Goal: Task Accomplishment & Management: Complete application form

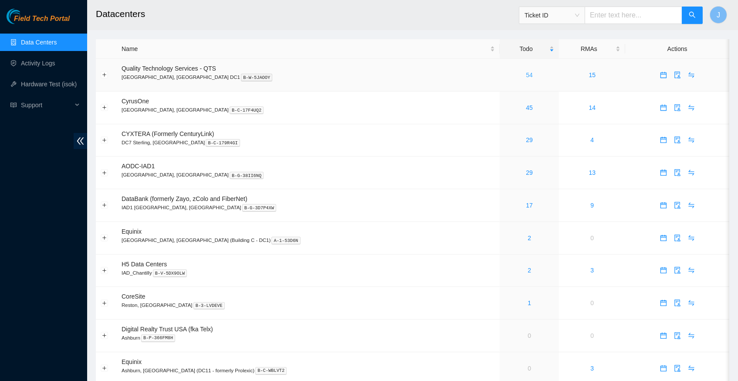
click at [526, 75] on link "54" at bounding box center [529, 74] width 7 height 7
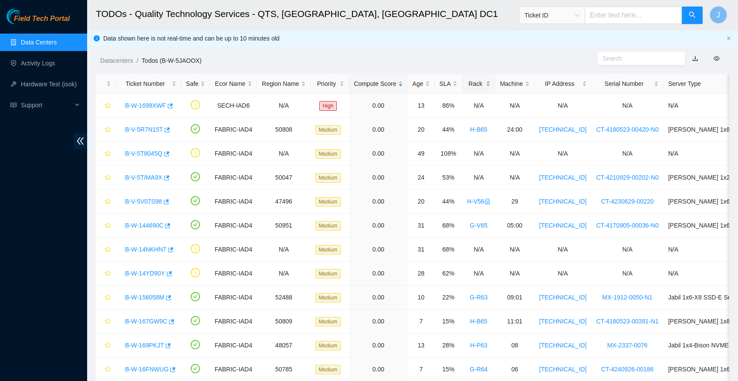
click at [491, 80] on div "Rack" at bounding box center [479, 84] width 24 height 10
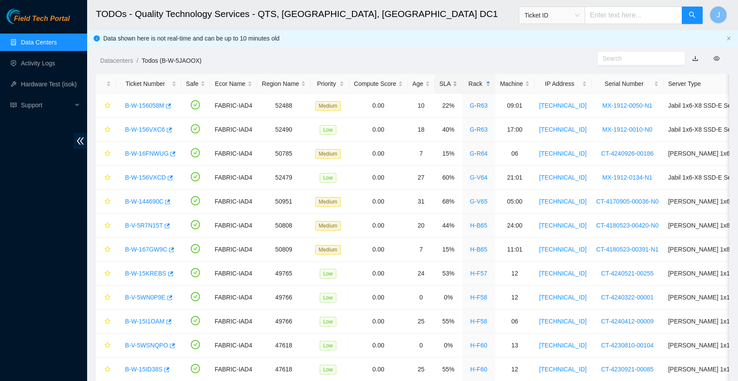
click at [457, 80] on div "SLA" at bounding box center [449, 84] width 18 height 10
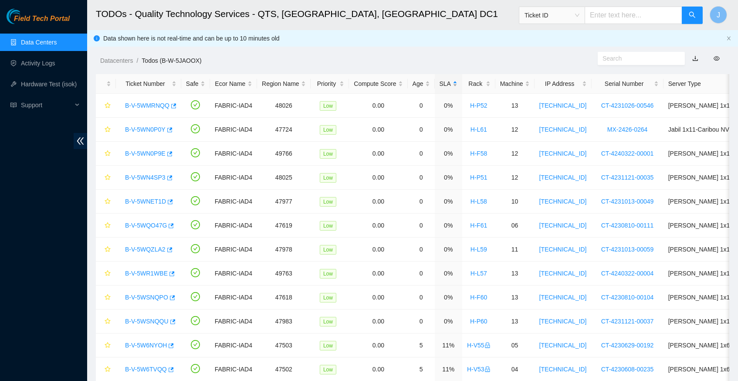
click at [457, 80] on div "SLA" at bounding box center [449, 84] width 18 height 10
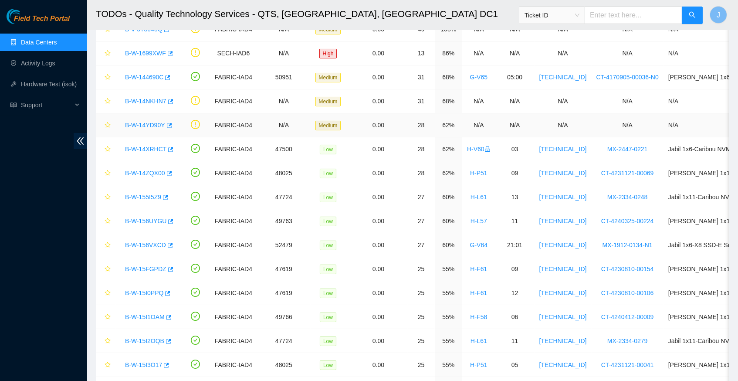
scroll to position [109, 0]
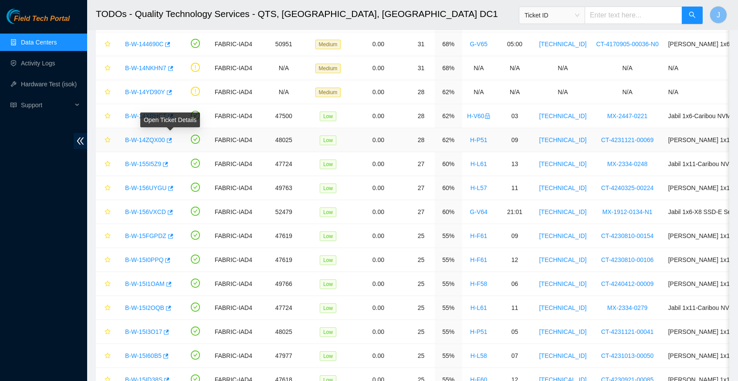
click at [172, 137] on icon "button" at bounding box center [169, 140] width 6 height 6
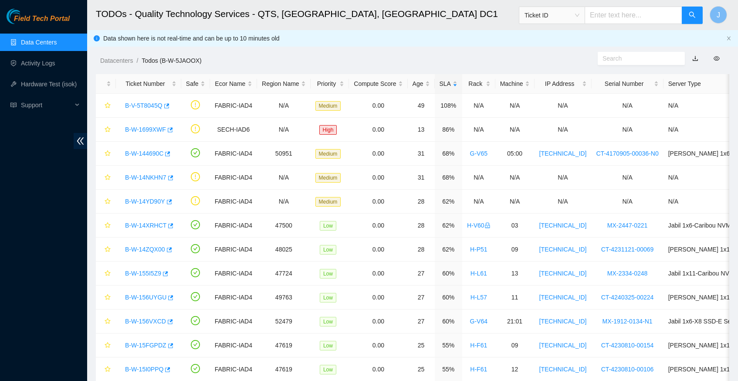
scroll to position [0, 0]
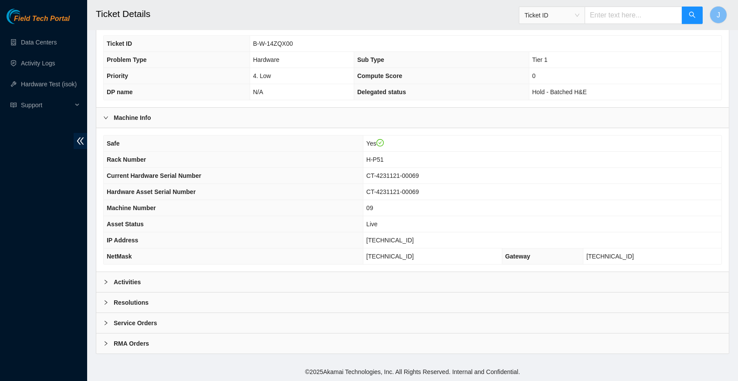
scroll to position [202, 0]
click at [108, 282] on icon "right" at bounding box center [105, 281] width 5 height 5
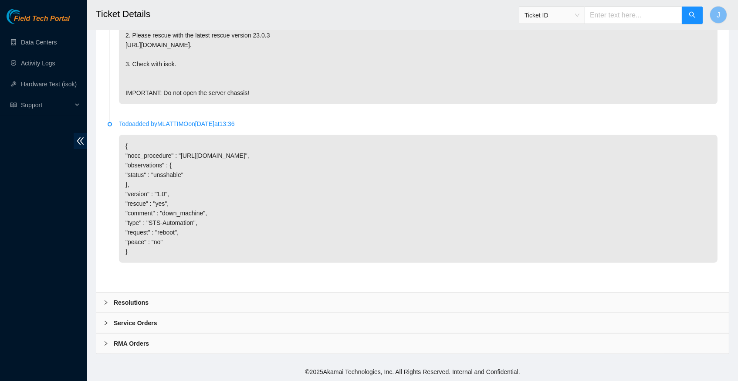
scroll to position [588, 0]
click at [108, 302] on icon "right" at bounding box center [105, 302] width 5 height 5
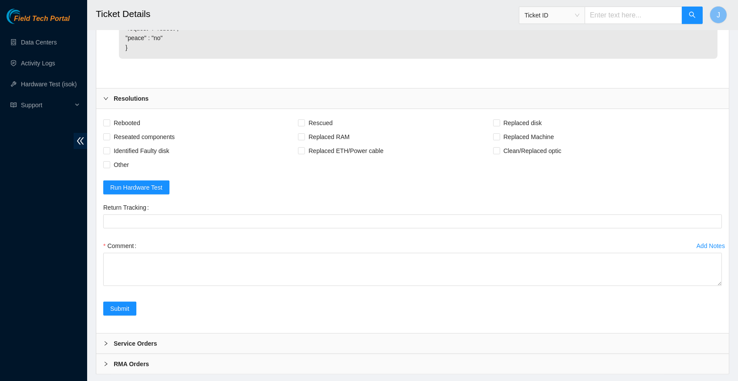
scroll to position [811, 0]
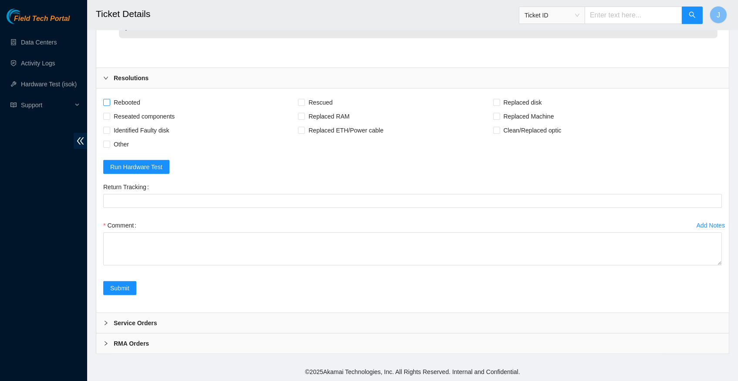
click at [108, 105] on input "Rebooted" at bounding box center [106, 102] width 6 height 6
checkbox input "true"
click at [304, 102] on input "Rescued" at bounding box center [301, 102] width 6 height 6
checkbox input "true"
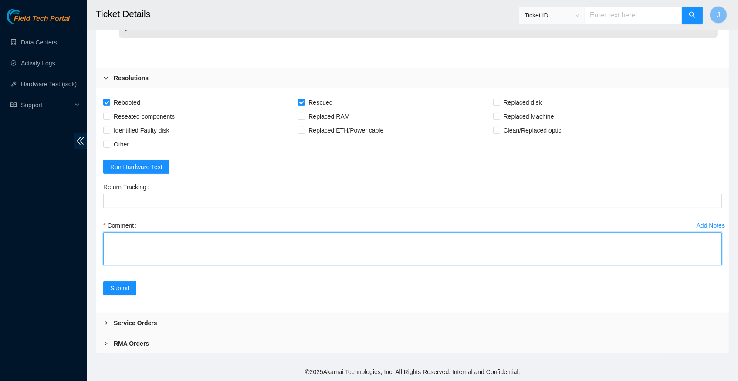
click at [130, 247] on textarea "Comment" at bounding box center [412, 248] width 619 height 33
paste textarea "The following host passed all tests: 23.52.15.12"
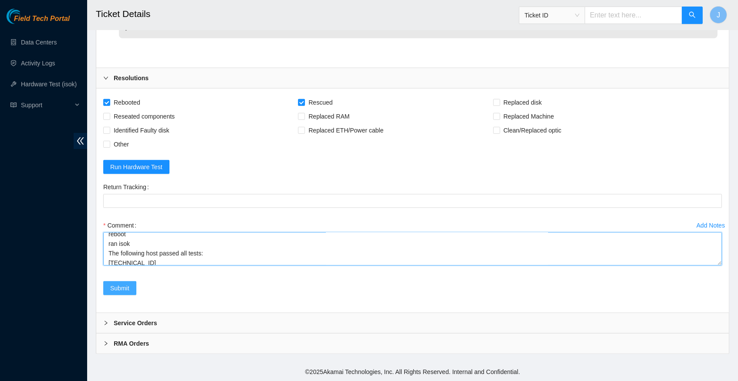
type textarea "verified server and rack info reboot machine rescued configured reboot ran isok…"
click at [116, 289] on span "Submit" at bounding box center [119, 288] width 19 height 10
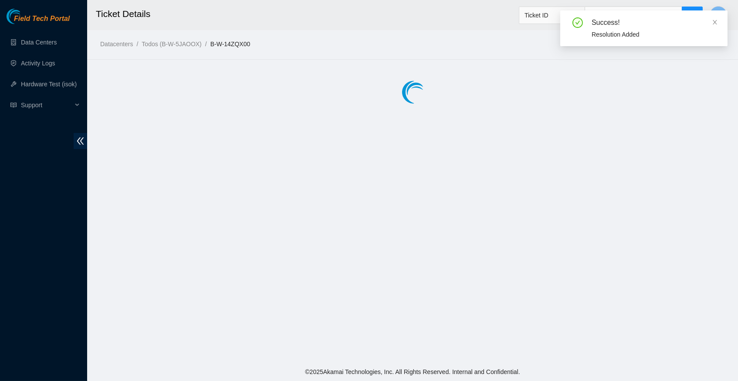
scroll to position [0, 0]
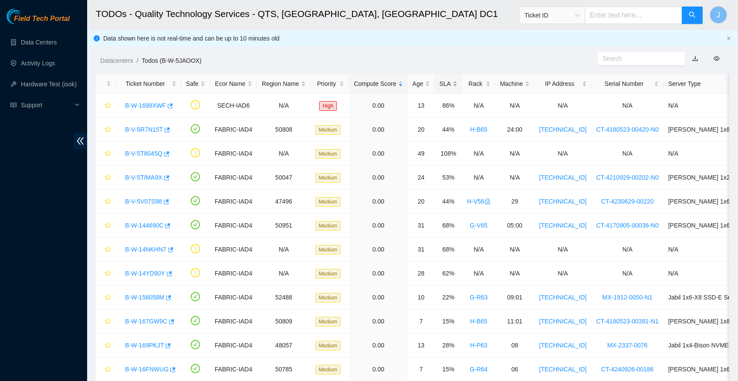
click at [455, 82] on div "SLA" at bounding box center [449, 84] width 18 height 10
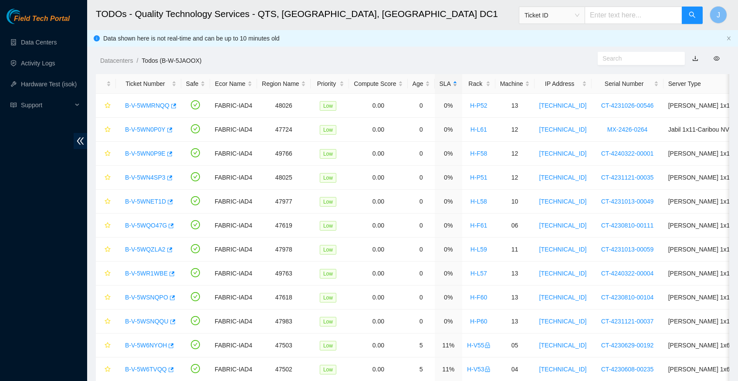
click at [455, 82] on div "SLA" at bounding box center [449, 84] width 18 height 10
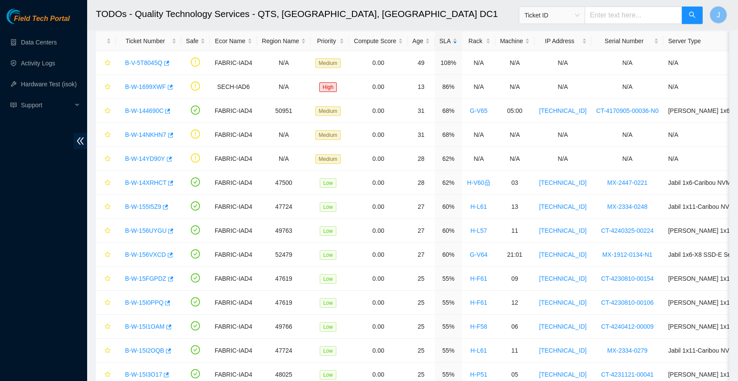
scroll to position [45, 0]
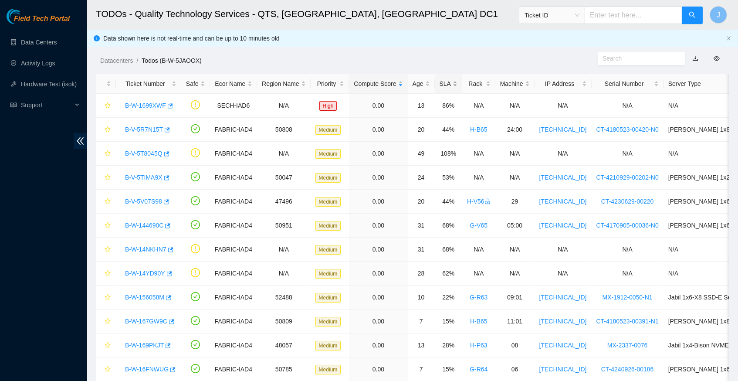
click at [455, 80] on div "SLA" at bounding box center [449, 84] width 18 height 10
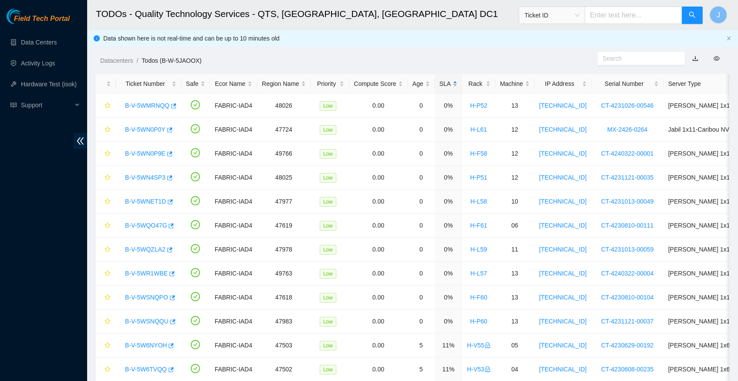
click at [455, 80] on div "SLA" at bounding box center [449, 84] width 18 height 10
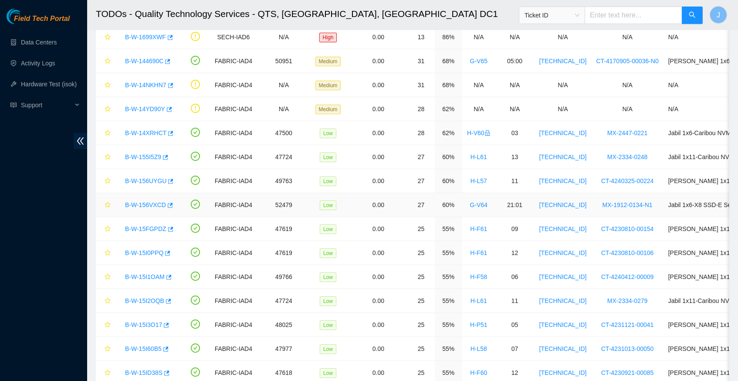
scroll to position [106, 0]
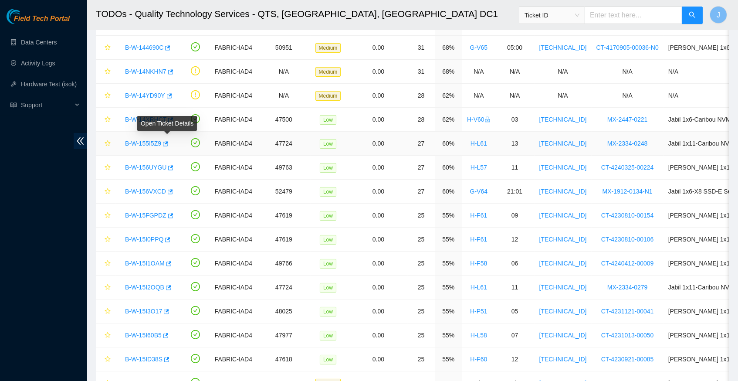
click at [170, 141] on body "Field Tech Portal Data Centers Activity Logs Hardware Test (isok) Support TODOs…" at bounding box center [369, 84] width 738 height 381
click at [168, 141] on icon "button" at bounding box center [165, 143] width 5 height 5
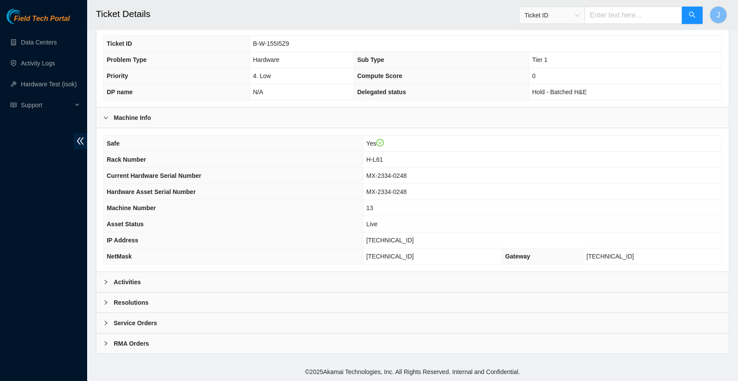
scroll to position [202, 0]
click at [103, 281] on icon "right" at bounding box center [105, 281] width 5 height 5
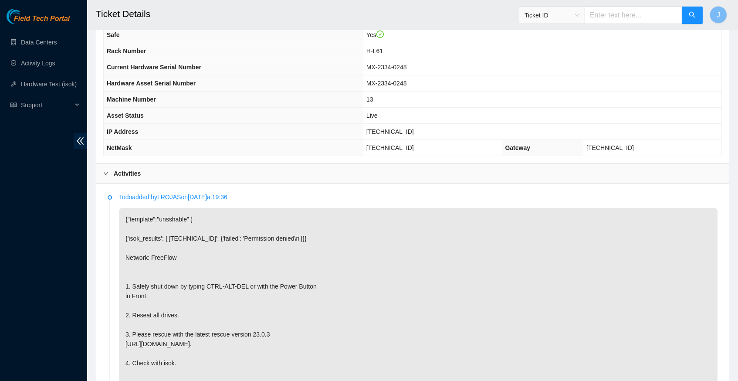
scroll to position [314, 0]
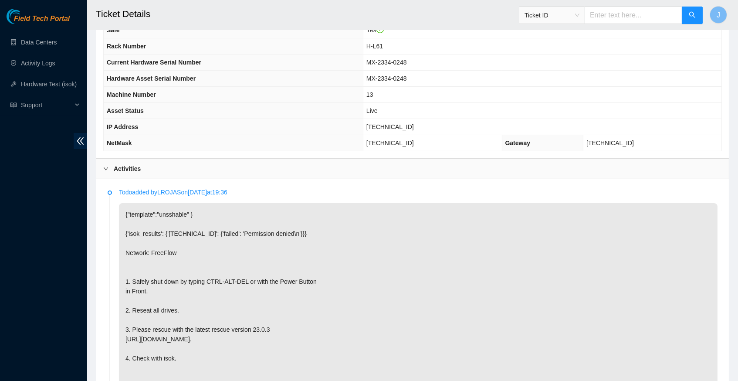
click at [378, 286] on p "{"template":"unsshable" } {'isok_results': {'23.213.246.208': {'failed': 'Permi…" at bounding box center [418, 300] width 599 height 195
click at [383, 130] on span "[TECHNICAL_ID]" at bounding box center [389, 126] width 47 height 7
copy span "[TECHNICAL_ID]"
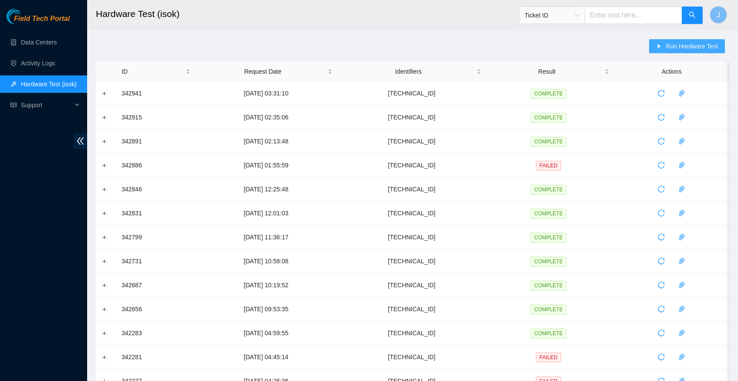
click at [678, 48] on span "Run Hardware Test" at bounding box center [692, 46] width 52 height 10
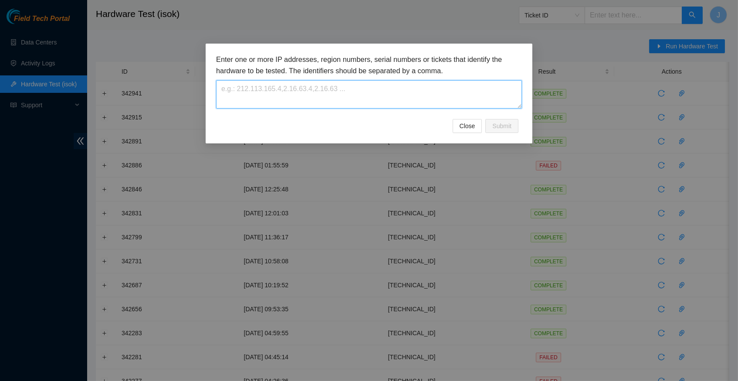
click at [310, 95] on textarea at bounding box center [369, 94] width 306 height 28
paste textarea "23.213.246.208"
type textarea "23.213.246.208"
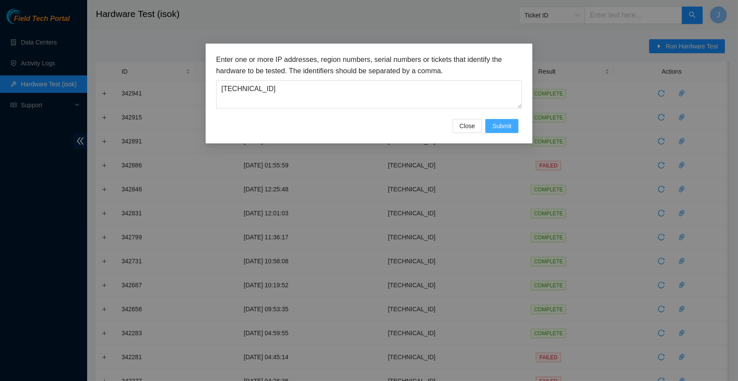
click at [505, 131] on span "Submit" at bounding box center [501, 126] width 19 height 10
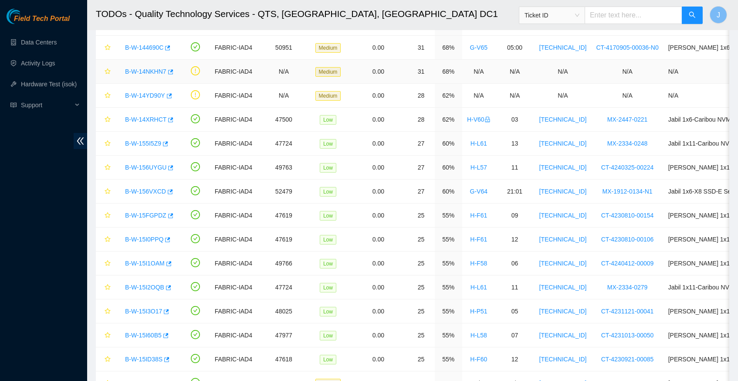
scroll to position [106, 0]
click at [173, 166] on icon "button" at bounding box center [170, 168] width 6 height 6
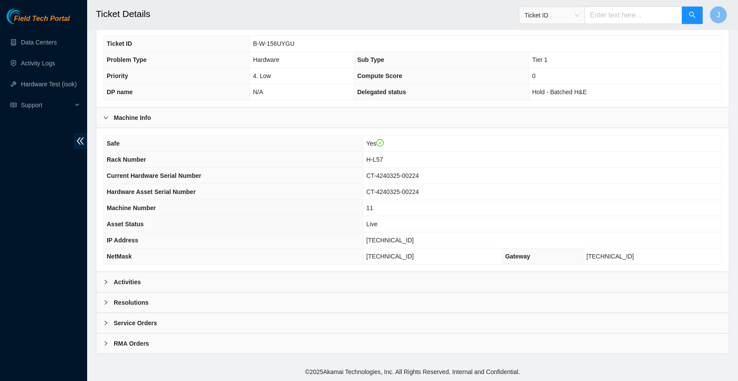
scroll to position [202, 0]
click at [105, 280] on icon "right" at bounding box center [105, 281] width 5 height 5
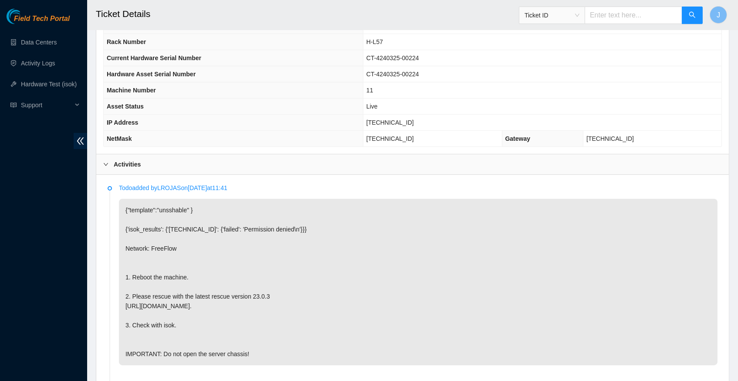
scroll to position [324, 0]
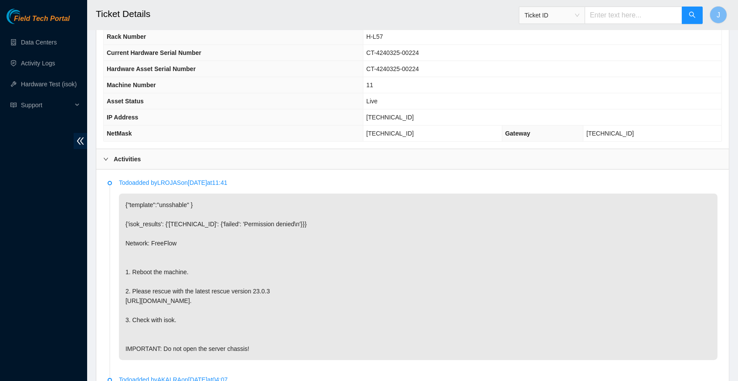
click at [393, 119] on span "[TECHNICAL_ID]" at bounding box center [389, 117] width 47 height 7
copy span "[TECHNICAL_ID]"
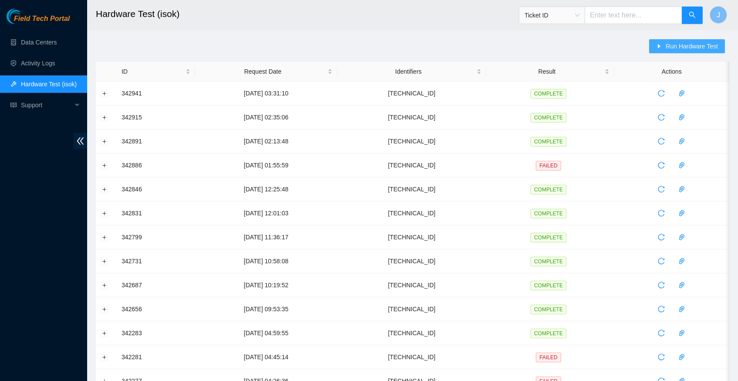
click at [670, 47] on span "Run Hardware Test" at bounding box center [692, 46] width 52 height 10
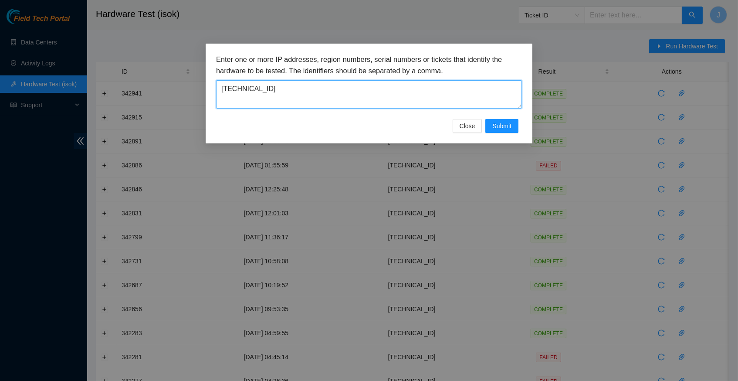
click at [278, 88] on textarea "[TECHNICAL_ID]" at bounding box center [369, 94] width 306 height 28
paste textarea "55.100.206"
type textarea "[TECHNICAL_ID]"
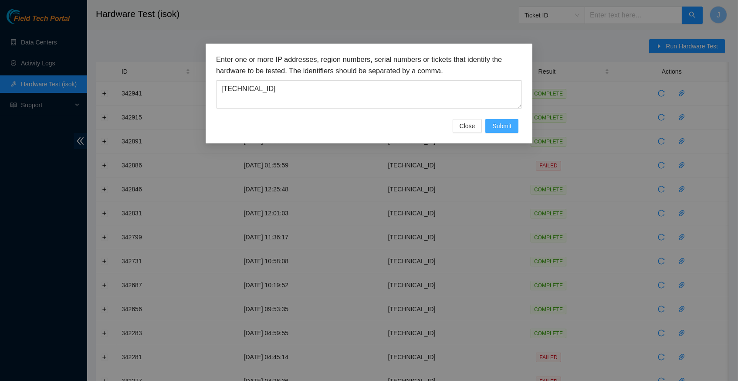
click at [507, 124] on span "Submit" at bounding box center [501, 126] width 19 height 10
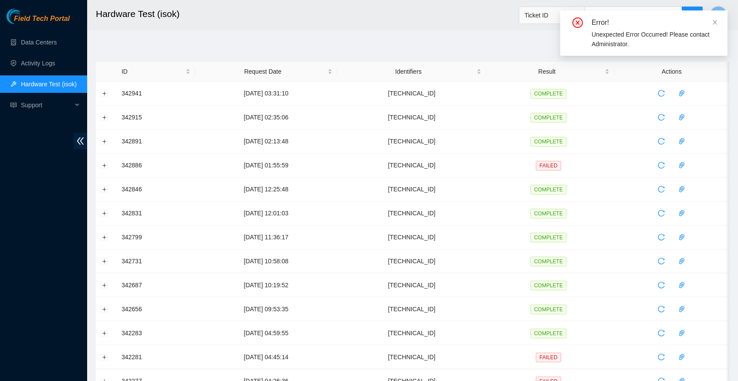
click at [461, 25] on h2 "Hardware Test (isok)" at bounding box center [348, 14] width 505 height 28
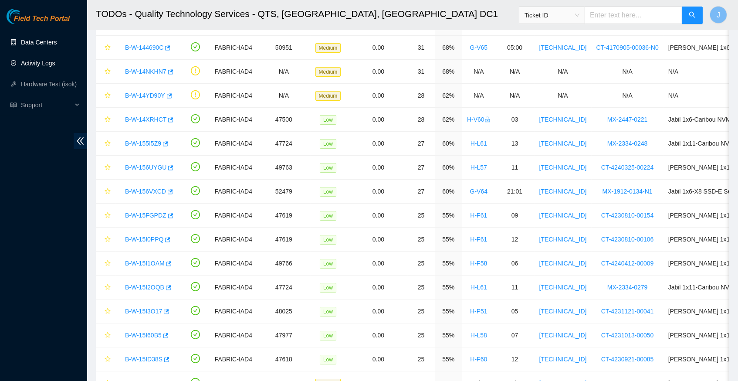
scroll to position [106, 0]
click at [37, 64] on link "Activity Logs" at bounding box center [38, 63] width 34 height 7
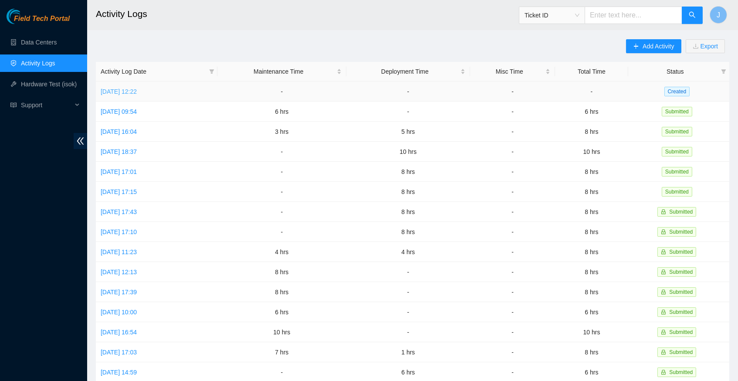
click at [137, 91] on link "Mon, 29 Sep 2025 12:22" at bounding box center [119, 91] width 36 height 7
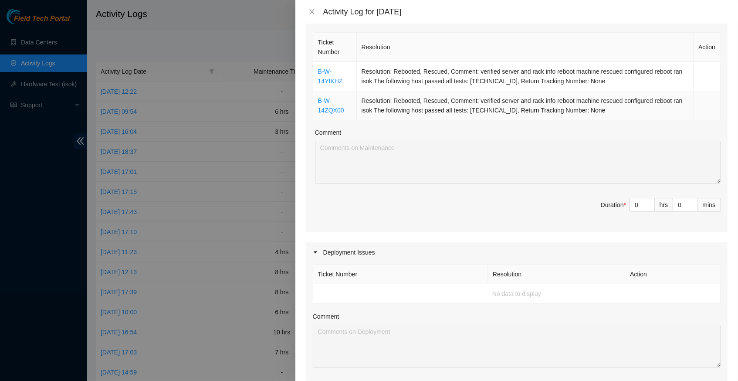
scroll to position [110, 0]
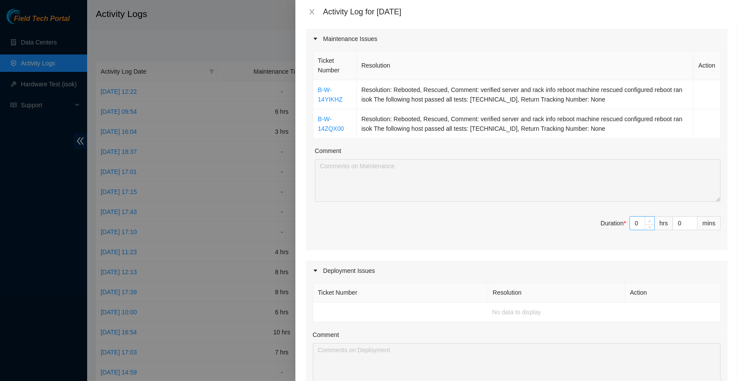
type input "1"
click at [650, 218] on span "up" at bounding box center [650, 220] width 5 height 5
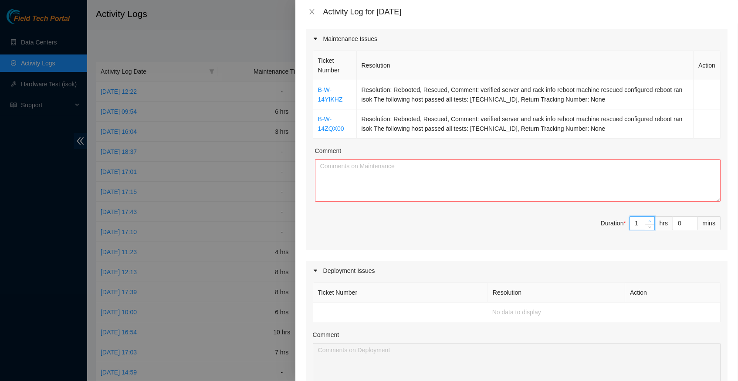
click at [650, 213] on div "Ticket Number Resolution Action B-W-14YIKHZ Resolution: Rebooted, Rescued, Comm…" at bounding box center [517, 149] width 422 height 201
type input "2"
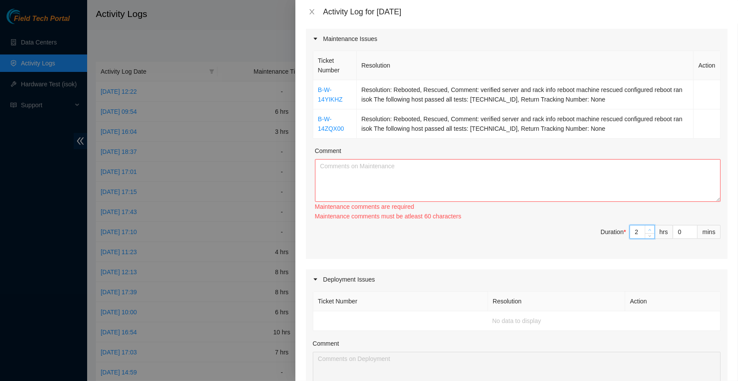
type input "3"
click at [651, 225] on span "Increase Value" at bounding box center [650, 229] width 10 height 8
type input "4"
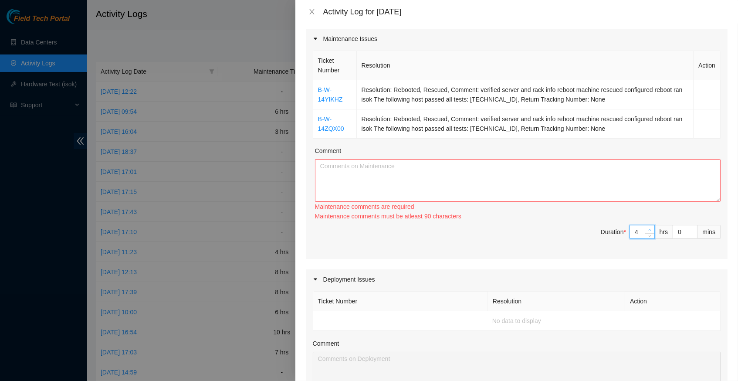
click at [651, 225] on span "Increase Value" at bounding box center [650, 229] width 10 height 8
type input "5"
click at [651, 227] on span "up" at bounding box center [650, 229] width 5 height 5
type input "6"
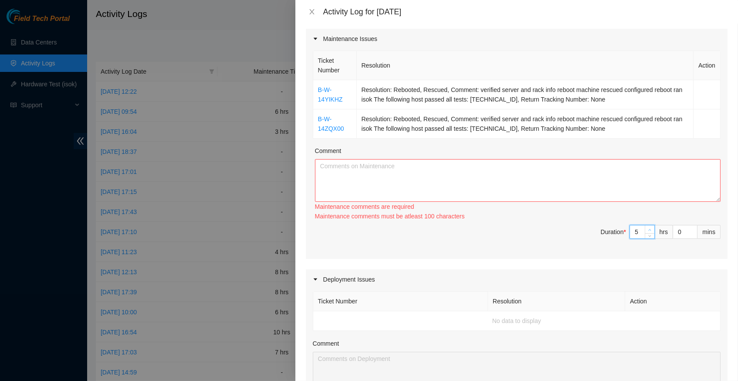
type input "6"
click at [651, 225] on span "Increase Value" at bounding box center [650, 229] width 10 height 8
type input "7"
click at [651, 225] on span "Increase Value" at bounding box center [650, 229] width 10 height 8
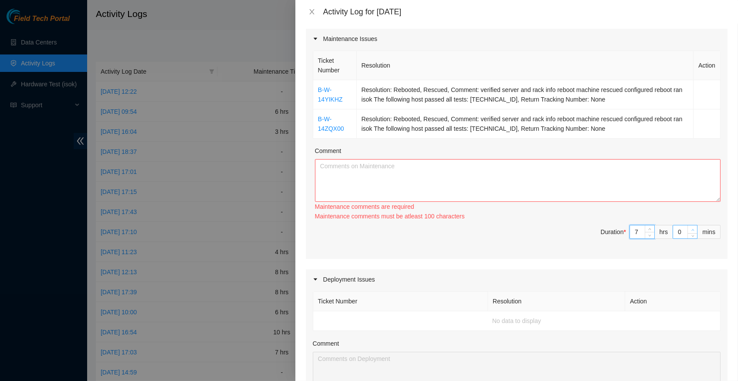
type input "1"
click at [692, 228] on icon "up" at bounding box center [693, 229] width 3 height 3
type input "2"
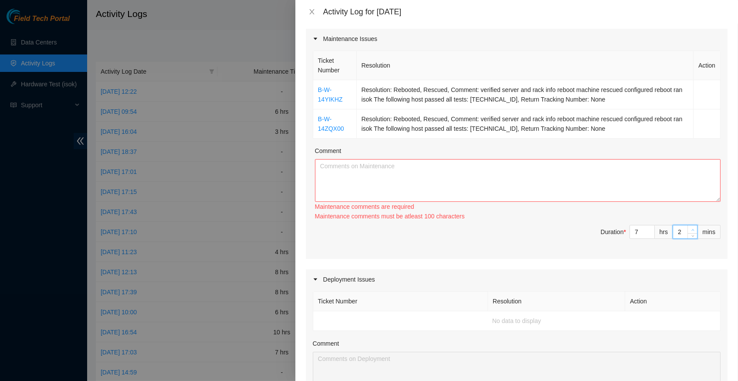
click at [692, 228] on icon "up" at bounding box center [693, 229] width 3 height 3
type input "3"
click at [692, 228] on icon "up" at bounding box center [693, 229] width 3 height 3
type input "4"
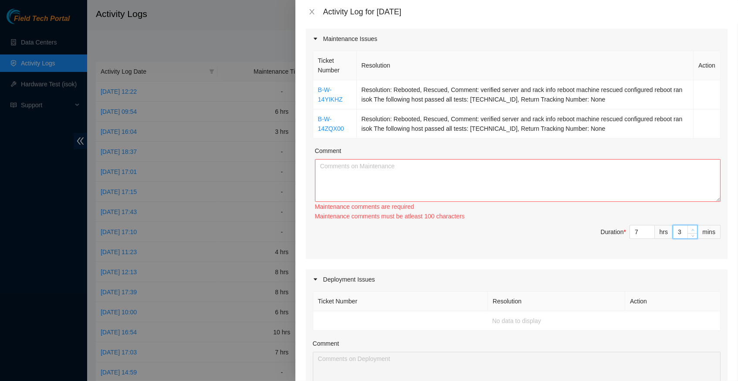
type input "4"
click at [692, 228] on icon "up" at bounding box center [693, 229] width 3 height 3
type input "5"
click at [692, 228] on icon "up" at bounding box center [693, 229] width 3 height 3
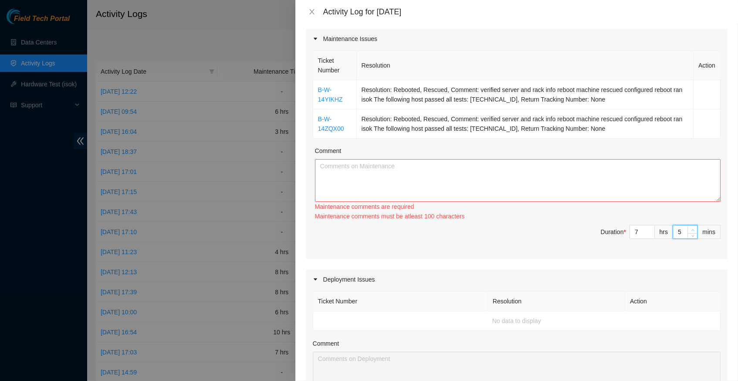
type input "6"
click at [692, 227] on span "up" at bounding box center [692, 229] width 5 height 5
type input "7"
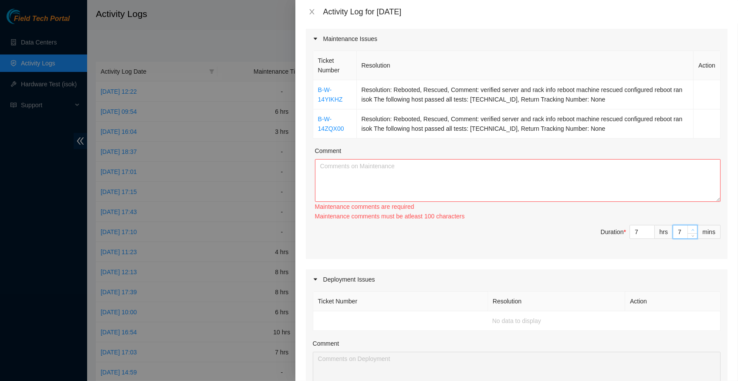
click at [692, 227] on span "up" at bounding box center [692, 229] width 5 height 5
type input "8"
click at [692, 227] on span "up" at bounding box center [692, 229] width 5 height 5
type input "9"
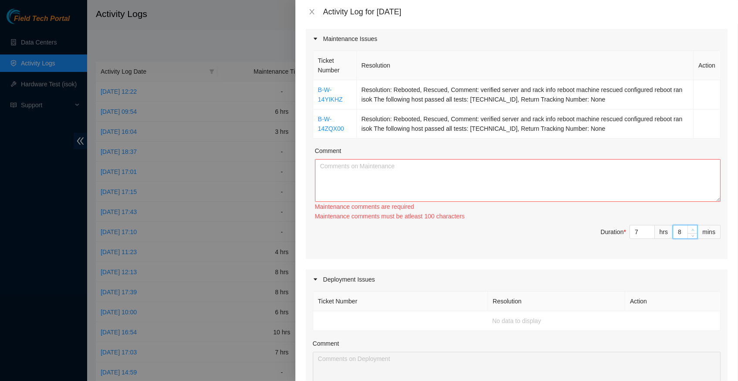
type input "9"
click at [692, 227] on span "up" at bounding box center [692, 229] width 5 height 5
type input "10"
click at [692, 227] on span "up" at bounding box center [692, 229] width 5 height 5
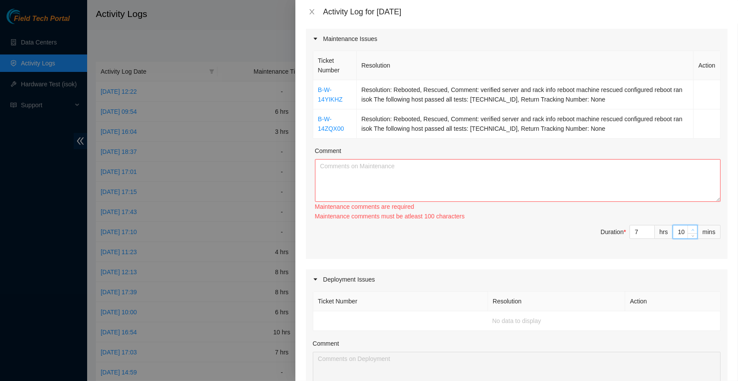
type input "11"
click at [692, 227] on span "up" at bounding box center [692, 229] width 5 height 5
type input "12"
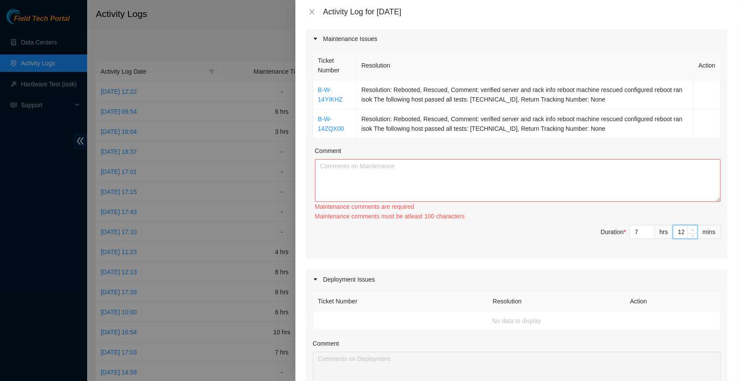
click at [692, 227] on span "up" at bounding box center [692, 229] width 5 height 5
type input "13"
click at [692, 227] on span "up" at bounding box center [692, 229] width 5 height 5
type input "14"
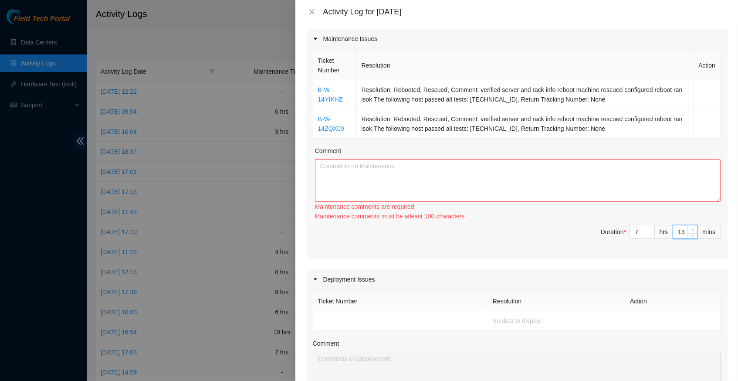
type input "14"
click at [692, 227] on span "up" at bounding box center [692, 229] width 5 height 5
type input "15"
click at [692, 227] on span "up" at bounding box center [692, 229] width 5 height 5
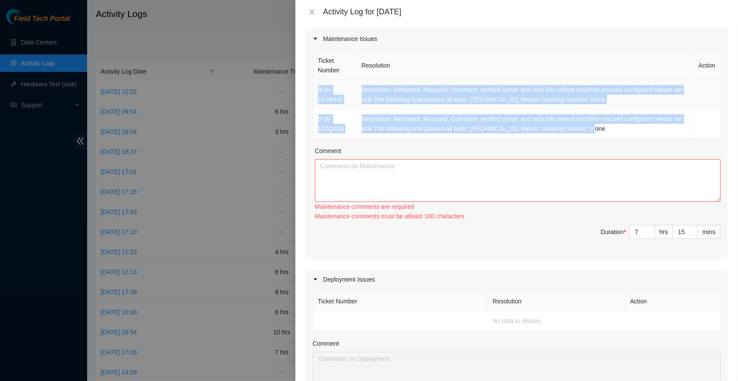
drag, startPoint x: 613, startPoint y: 125, endPoint x: 317, endPoint y: 88, distance: 298.1
click at [317, 88] on tbody "B-W-14YIKHZ Resolution: Rebooted, Rescued, Comment: verified server and rack in…" at bounding box center [516, 109] width 407 height 58
copy tbody "B-W-14YIKHZ Resolution: Rebooted, Rescued, Comment: verified server and rack in…"
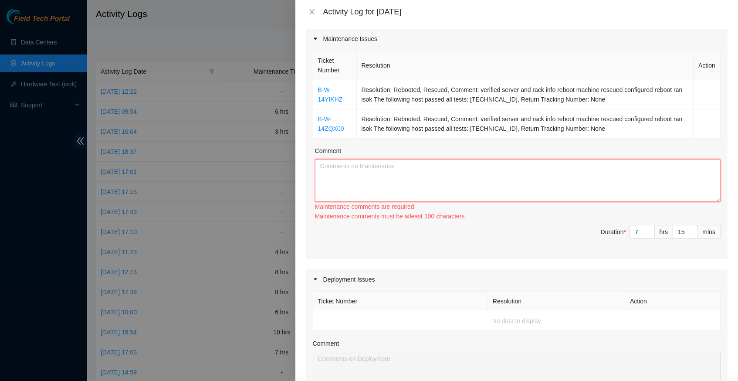
click at [349, 182] on textarea "Comment" at bounding box center [518, 180] width 406 height 43
paste textarea "B-W-14YIKHZ Resolution: Rebooted, Rescued, Comment: verified server and rack in…"
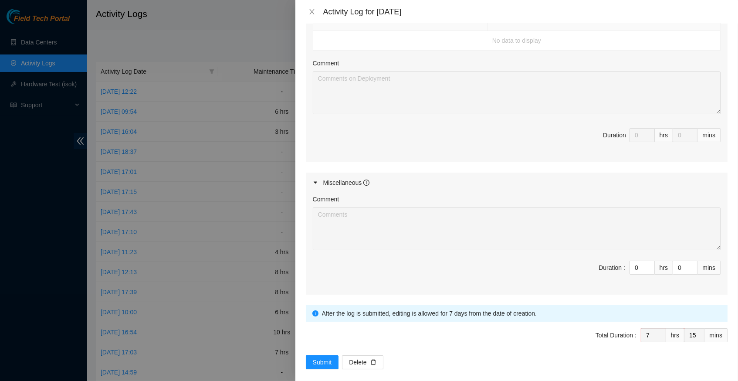
scroll to position [381, 0]
type textarea "B-W-14YIKHZ Resolution: Rebooted, Rescued, Comment: verified server and rack in…"
click at [322, 358] on span "Submit" at bounding box center [322, 363] width 19 height 10
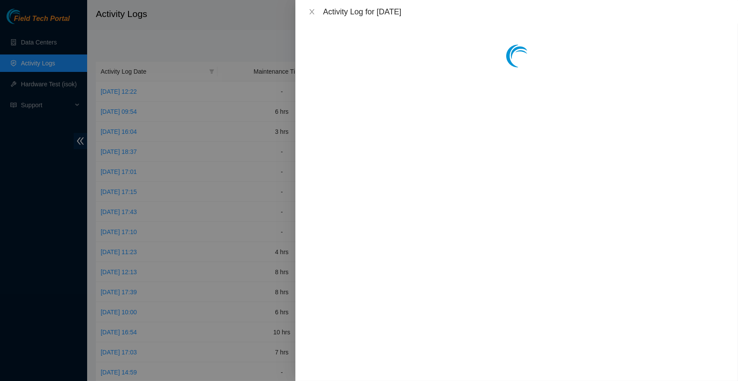
scroll to position [0, 0]
